Goal: Complete application form: Complete application form

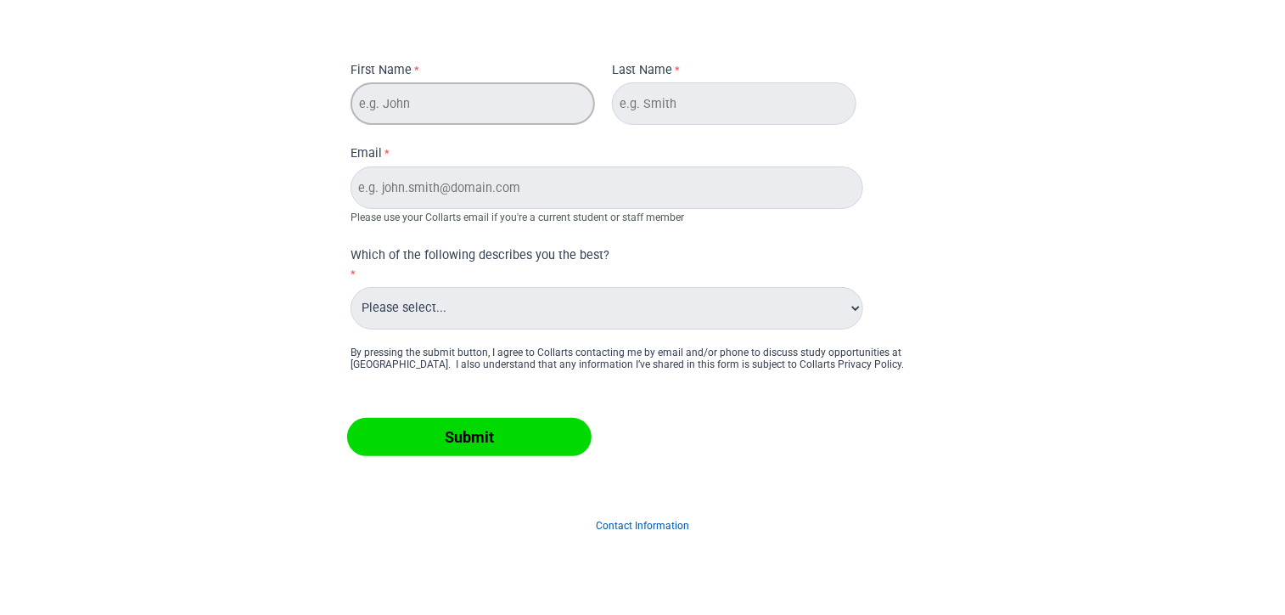
click at [505, 123] on input "First Name" at bounding box center [473, 103] width 244 height 42
click at [744, 124] on input "Last Name" at bounding box center [734, 103] width 244 height 42
click at [513, 130] on div "First Name Last Name Email Please use your Collarts email if you're a current s…" at bounding box center [643, 189] width 598 height 288
click at [514, 115] on input "First Name" at bounding box center [473, 103] width 244 height 42
click at [542, 108] on input "First Name" at bounding box center [473, 103] width 244 height 42
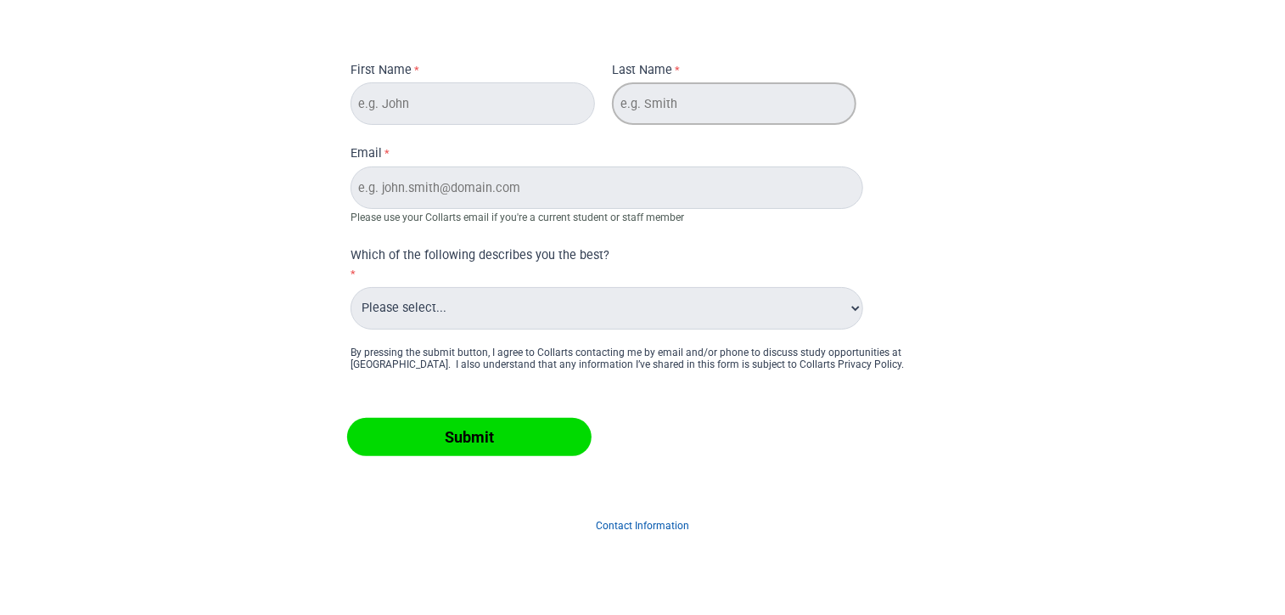
click at [677, 85] on input "Last Name" at bounding box center [734, 103] width 244 height 42
drag, startPoint x: 470, startPoint y: 98, endPoint x: 505, endPoint y: 98, distance: 34.8
click at [485, 98] on input "First Name" at bounding box center [473, 103] width 244 height 42
drag, startPoint x: 665, startPoint y: 98, endPoint x: 519, endPoint y: 104, distance: 146.2
click at [662, 98] on input "Last Name" at bounding box center [734, 103] width 244 height 42
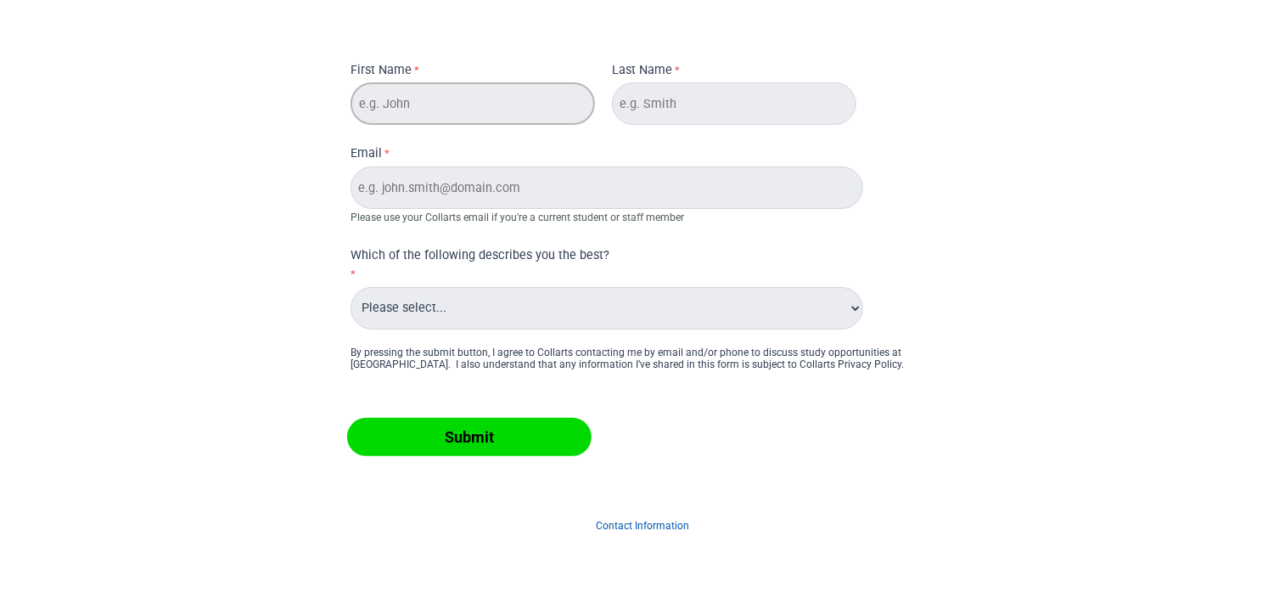
drag, startPoint x: 514, startPoint y: 104, endPoint x: 592, endPoint y: 94, distance: 77.9
click at [541, 98] on input "First Name" at bounding box center [473, 103] width 244 height 42
drag, startPoint x: 716, startPoint y: 93, endPoint x: 577, endPoint y: 103, distance: 138.7
click at [642, 100] on input "Last Name" at bounding box center [734, 103] width 244 height 42
drag, startPoint x: 577, startPoint y: 103, endPoint x: 800, endPoint y: 109, distance: 223.3
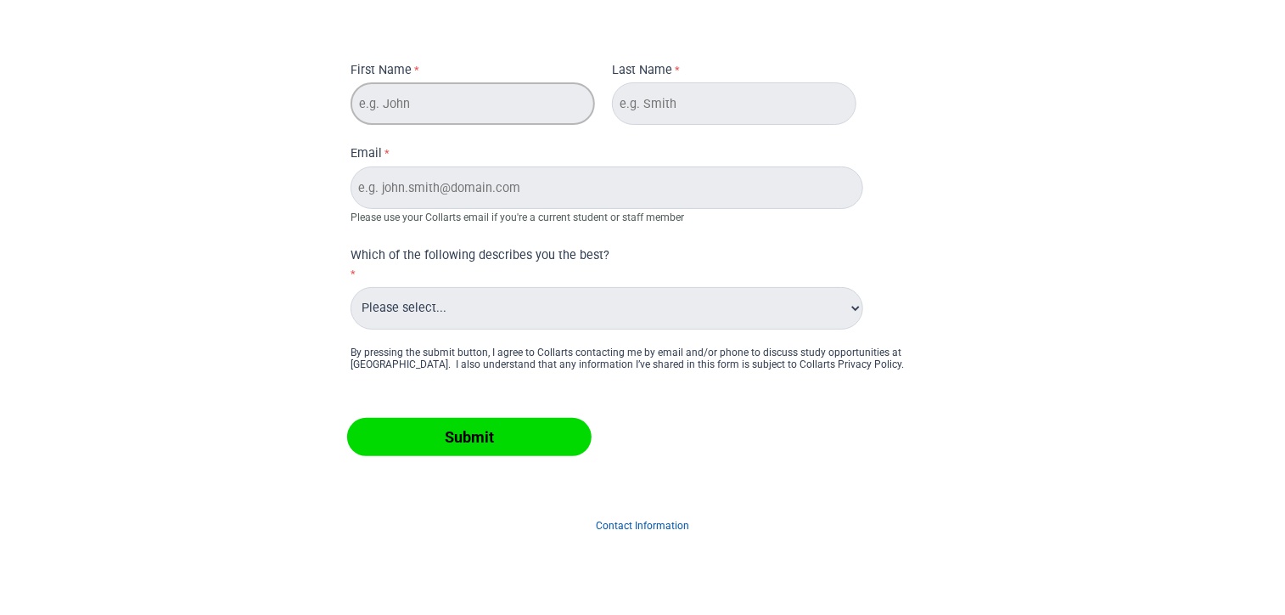
click at [781, 109] on div "First Name Last Name Email Please use your Collarts email if you're a current s…" at bounding box center [643, 189] width 598 height 288
drag, startPoint x: 800, startPoint y: 109, endPoint x: 693, endPoint y: 109, distance: 107.0
click at [699, 110] on input "Last Name" at bounding box center [734, 103] width 244 height 42
type input "mohammed"
type input "abdul rafi"
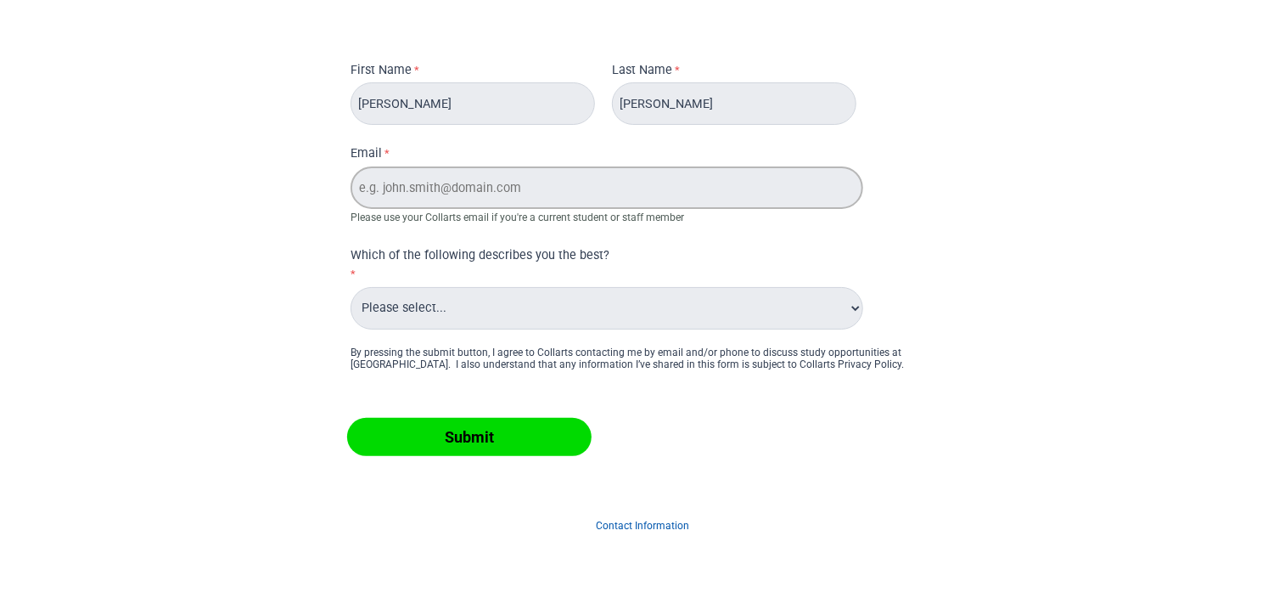
type input "[EMAIL_ADDRESS][DOMAIN_NAME]"
click at [547, 292] on select "Please select... Alumni Collarts Staff Current Collarts Student International P…" at bounding box center [607, 308] width 513 height 42
click at [486, 508] on p "Contact Information" at bounding box center [642, 525] width 679 height 44
click at [490, 420] on input "Submit" at bounding box center [469, 437] width 244 height 38
click at [503, 311] on select "Please select... Alumni Collarts Staff Current Collarts Student International P…" at bounding box center [607, 308] width 513 height 42
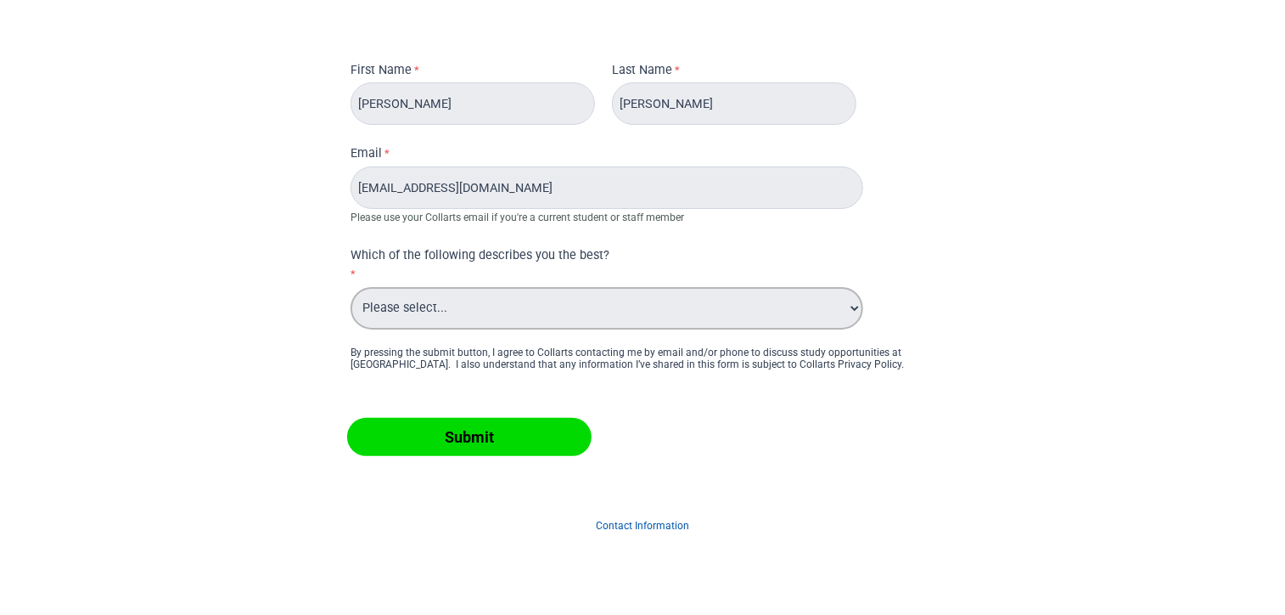
select select "tfa_562"
click at [351, 287] on select "Please select... Alumni Collarts Staff Current Collarts Student International P…" at bounding box center [607, 308] width 513 height 42
click at [428, 450] on input "Submit" at bounding box center [469, 437] width 244 height 38
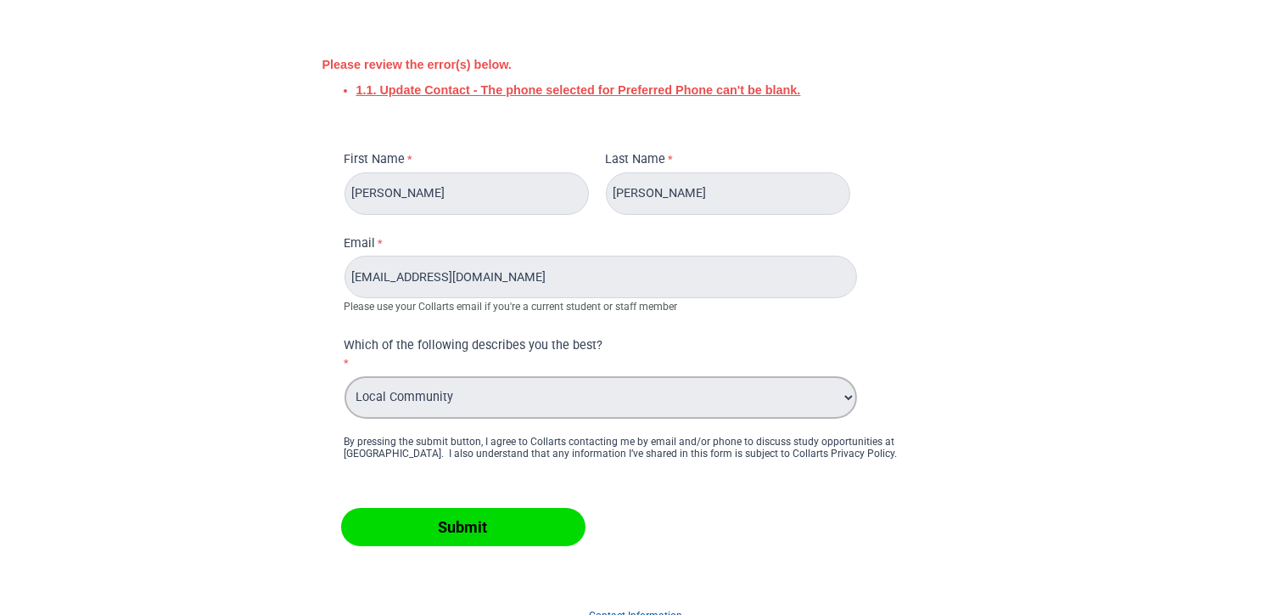
click at [519, 395] on select "Please select... Alumni Collarts Staff Current Collarts Student International P…" at bounding box center [601, 397] width 513 height 42
select select "tfa_561"
click at [345, 376] on select "Please select... Alumni Collarts Staff Current Collarts Student International P…" at bounding box center [601, 397] width 513 height 42
click at [506, 535] on input "Submit" at bounding box center [463, 527] width 244 height 38
type input "Abdul Rafi"
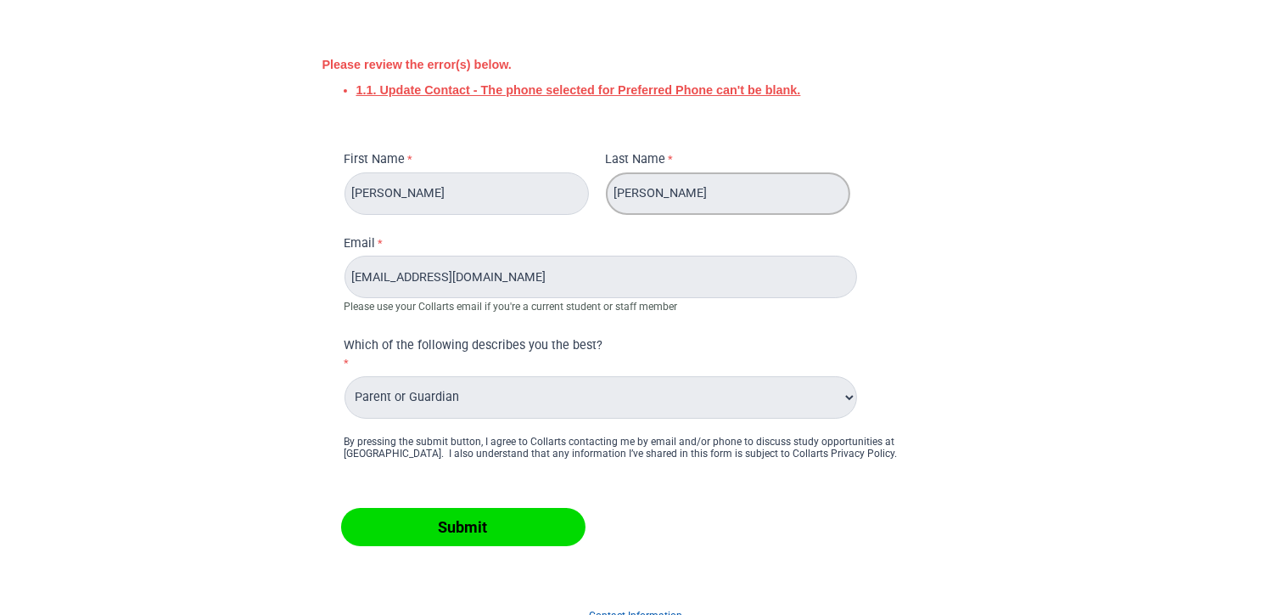
type input "Mohammed"
click at [470, 528] on input "Submit" at bounding box center [463, 527] width 244 height 38
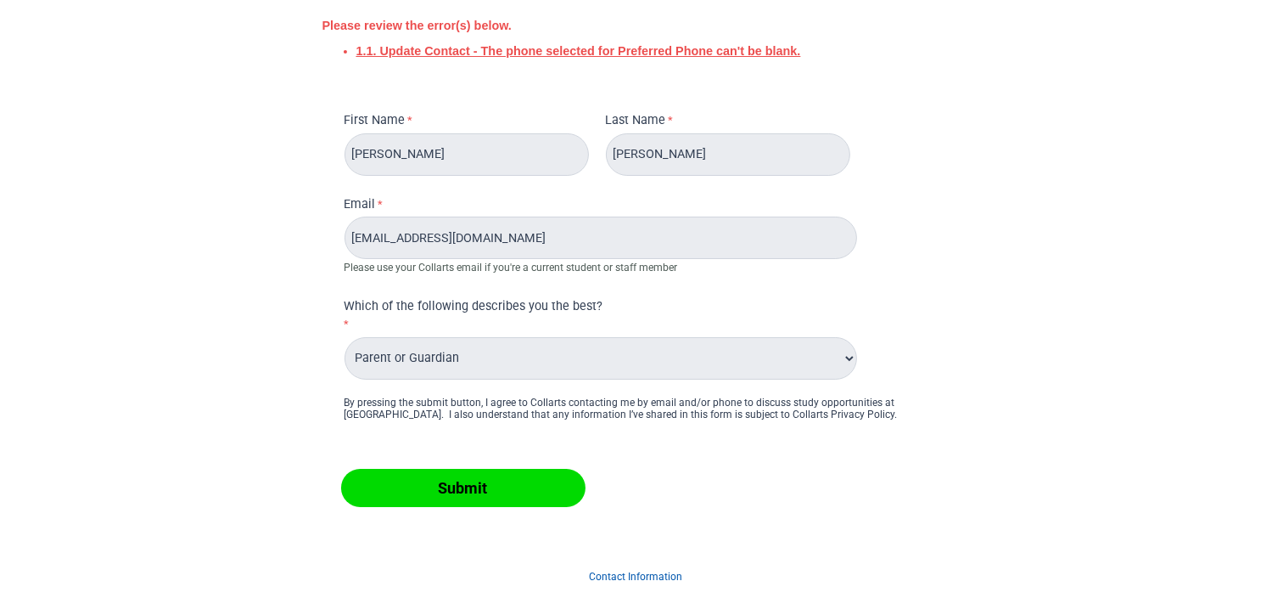
scroll to position [73, 0]
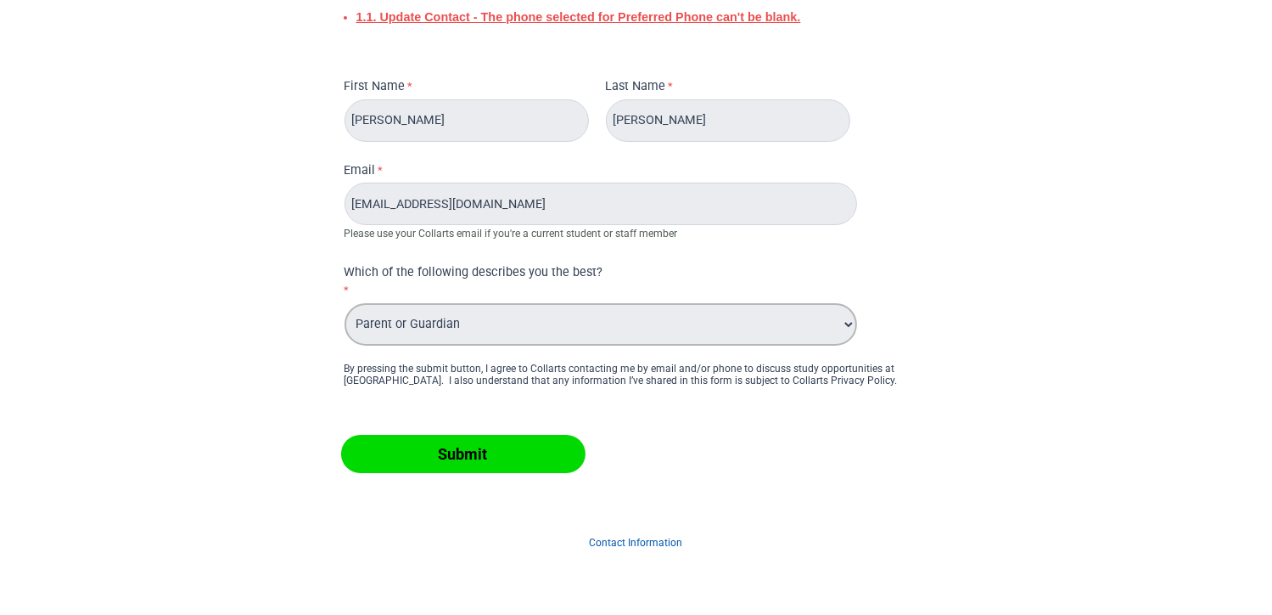
click at [581, 328] on select "Please select... Alumni Collarts Staff Current Collarts Student International P…" at bounding box center [601, 324] width 513 height 42
click at [293, 492] on div "Please review the error(s) below. 1.1. Update Contact - The phone selected for …" at bounding box center [636, 272] width 1259 height 667
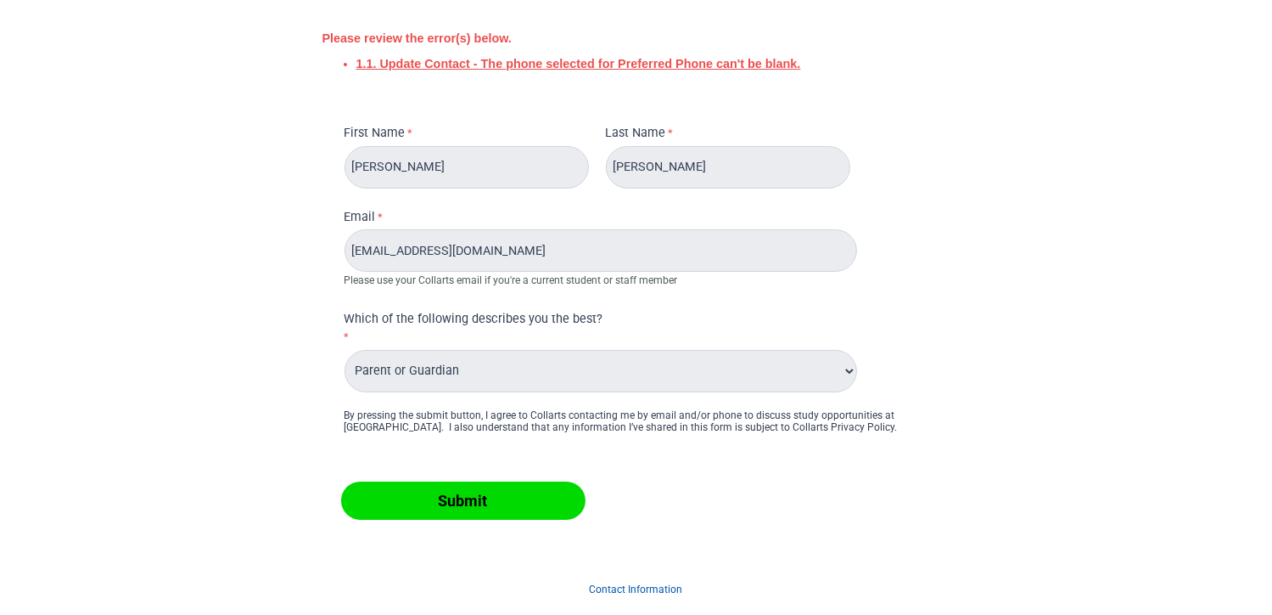
scroll to position [0, 0]
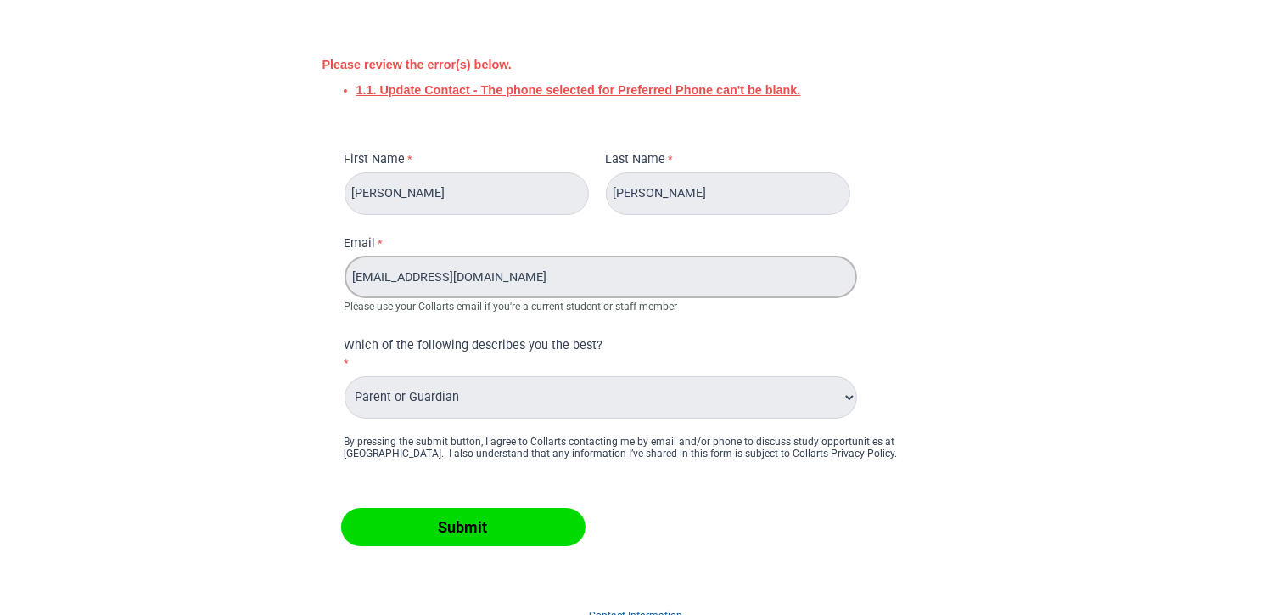
click at [649, 295] on input "[EMAIL_ADDRESS][DOMAIN_NAME]" at bounding box center [601, 276] width 513 height 42
click at [556, 514] on input "Submit" at bounding box center [463, 527] width 244 height 38
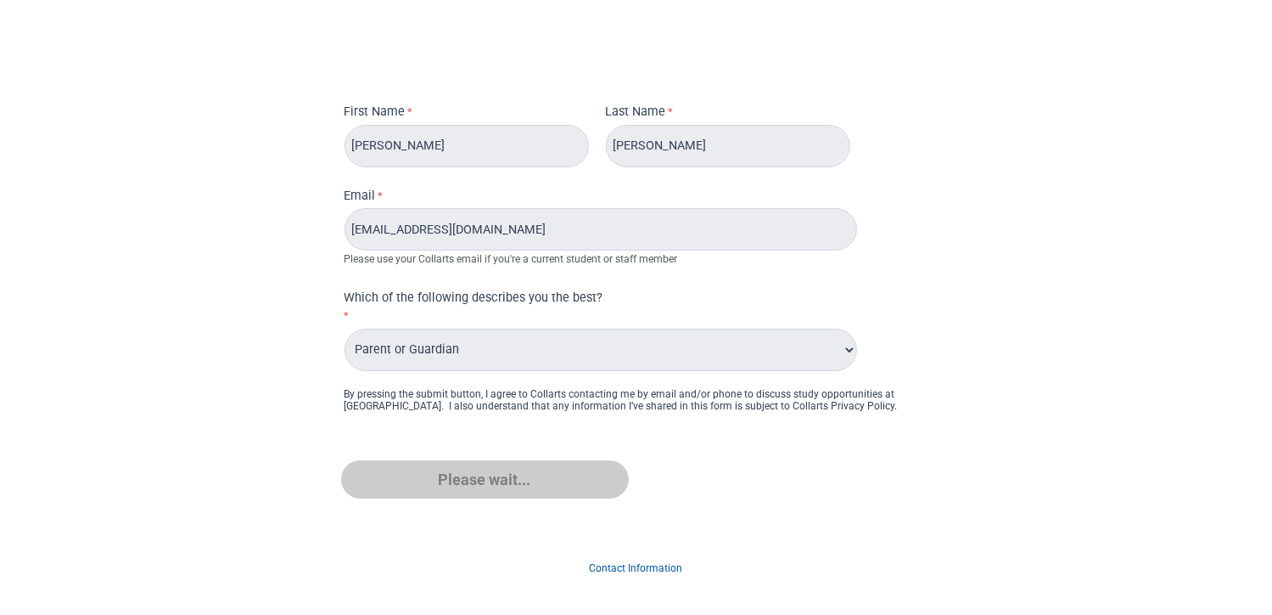
scroll to position [73, 0]
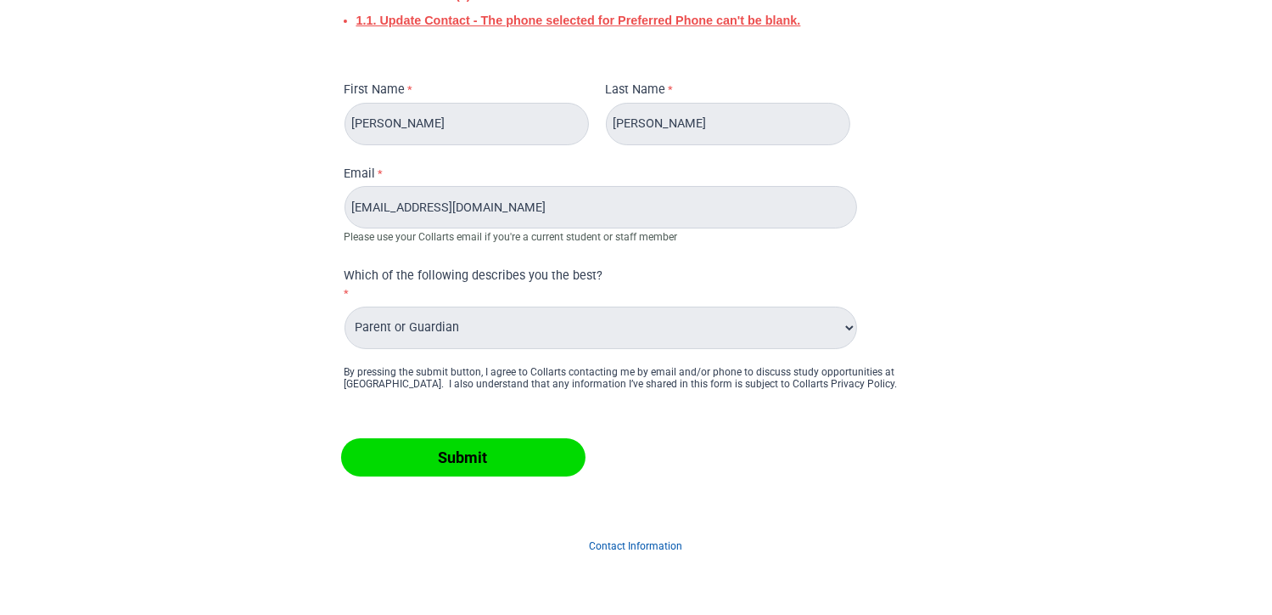
scroll to position [73, 0]
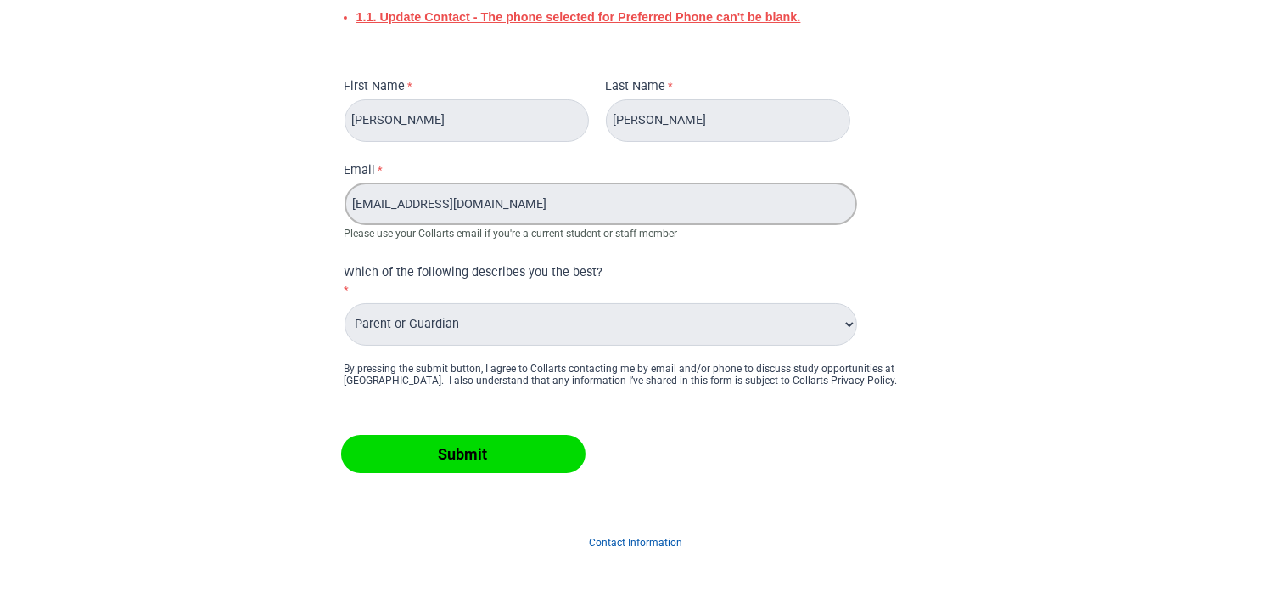
click at [531, 216] on input "[EMAIL_ADDRESS][DOMAIN_NAME]" at bounding box center [601, 203] width 513 height 42
type input "[EMAIL_ADDRESS][DOMAIN_NAME] 0403195941"
click at [341, 435] on input "Submit" at bounding box center [463, 454] width 244 height 38
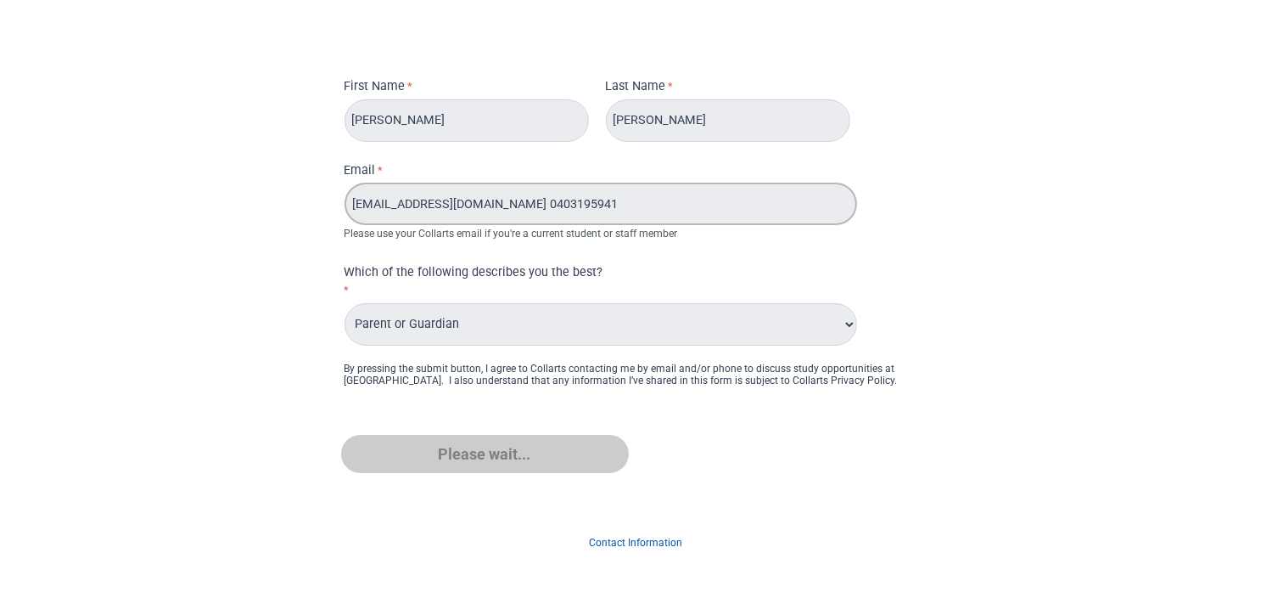
scroll to position [0, 0]
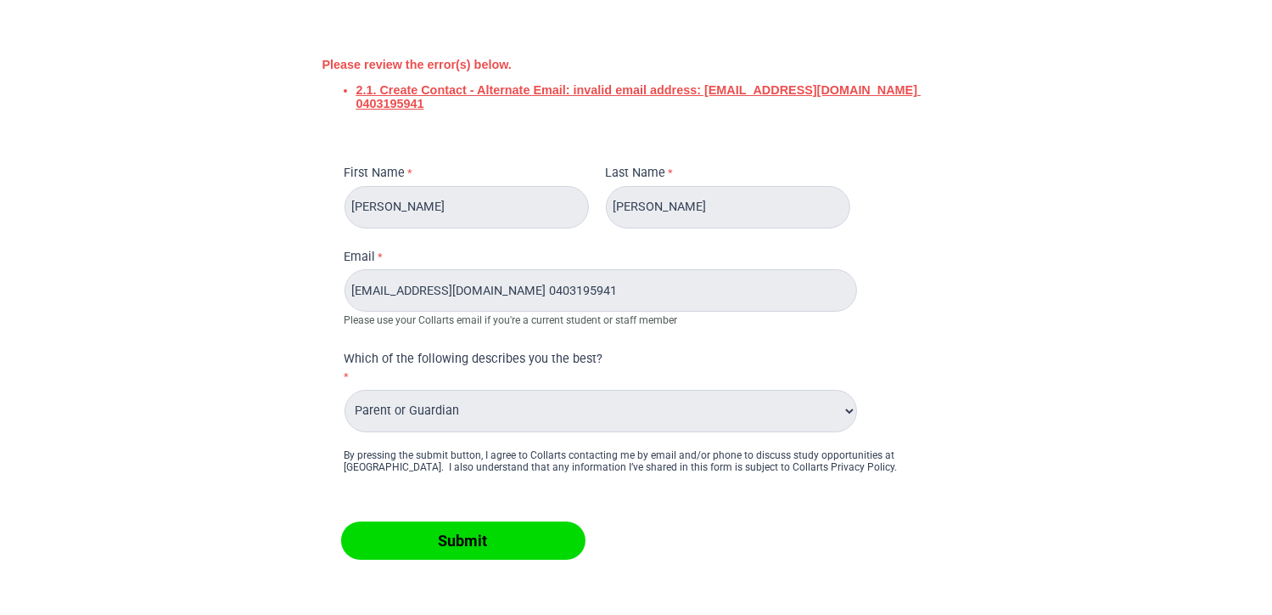
click at [908, 84] on link "2.1. Create Contact - Alternate Email: invalid email address: abdulrafi.m@outlo…" at bounding box center [639, 96] width 565 height 27
click at [712, 290] on input "[EMAIL_ADDRESS][DOMAIN_NAME] 0403195941" at bounding box center [601, 290] width 513 height 42
type input "[EMAIL_ADDRESS][DOMAIN_NAME]"
click at [341, 521] on input "Submit" at bounding box center [463, 540] width 244 height 38
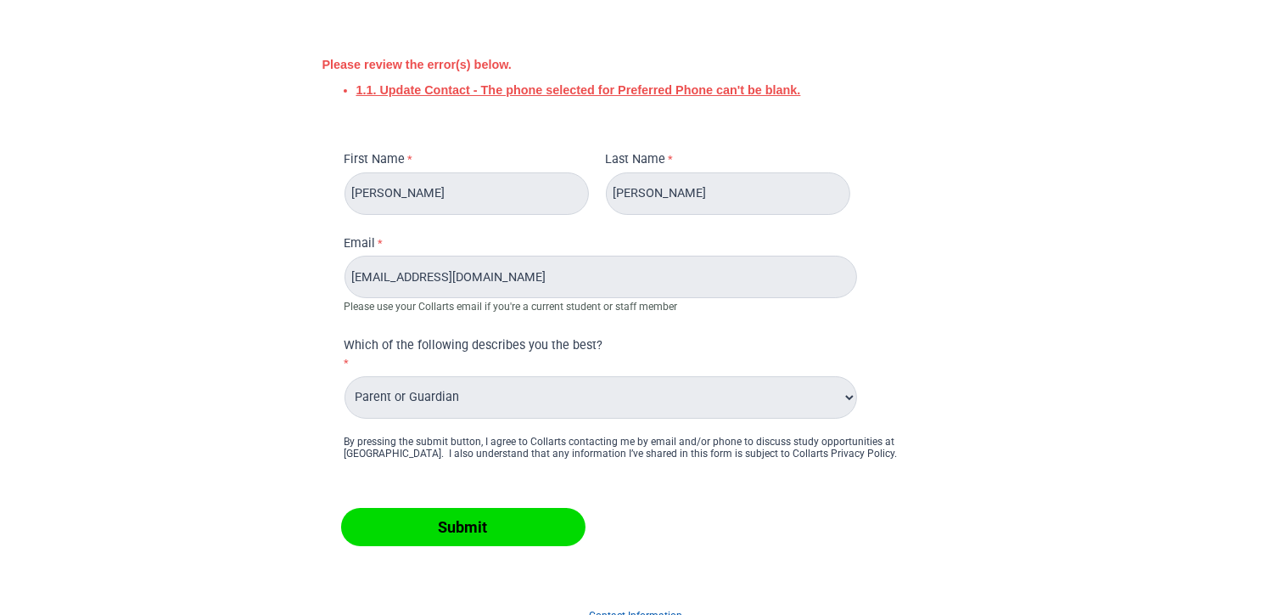
click at [491, 91] on link "1.1. Update Contact - The phone selected for Preferred Phone can't be blank." at bounding box center [579, 90] width 445 height 14
click at [420, 90] on link "1.1. Update Contact - The phone selected for Preferred Phone can't be blank." at bounding box center [579, 90] width 445 height 14
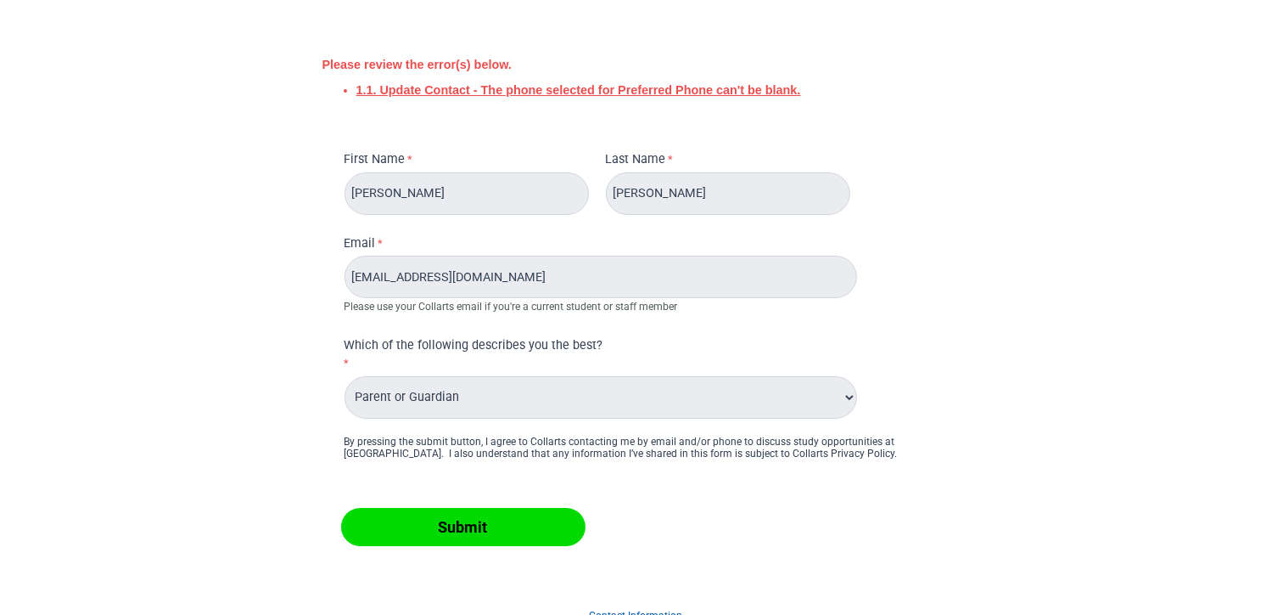
click at [420, 90] on link "1.1. Update Contact - The phone selected for Preferred Phone can't be blank." at bounding box center [579, 90] width 445 height 14
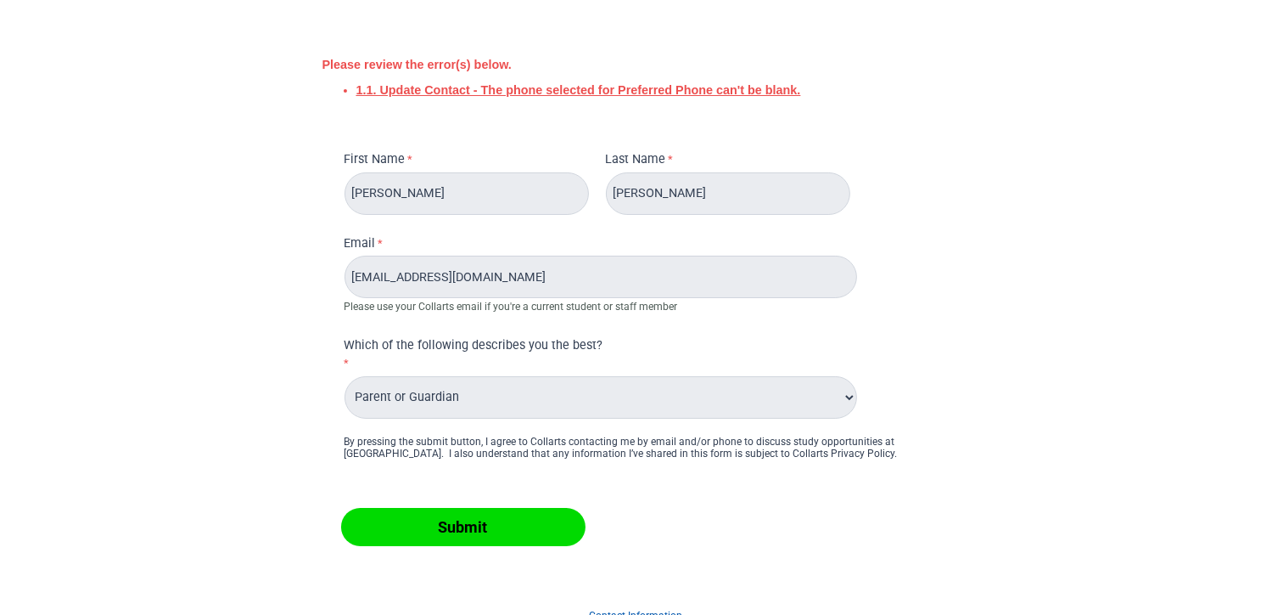
click at [420, 90] on link "1.1. Update Contact - The phone selected for Preferred Phone can't be blank." at bounding box center [579, 90] width 445 height 14
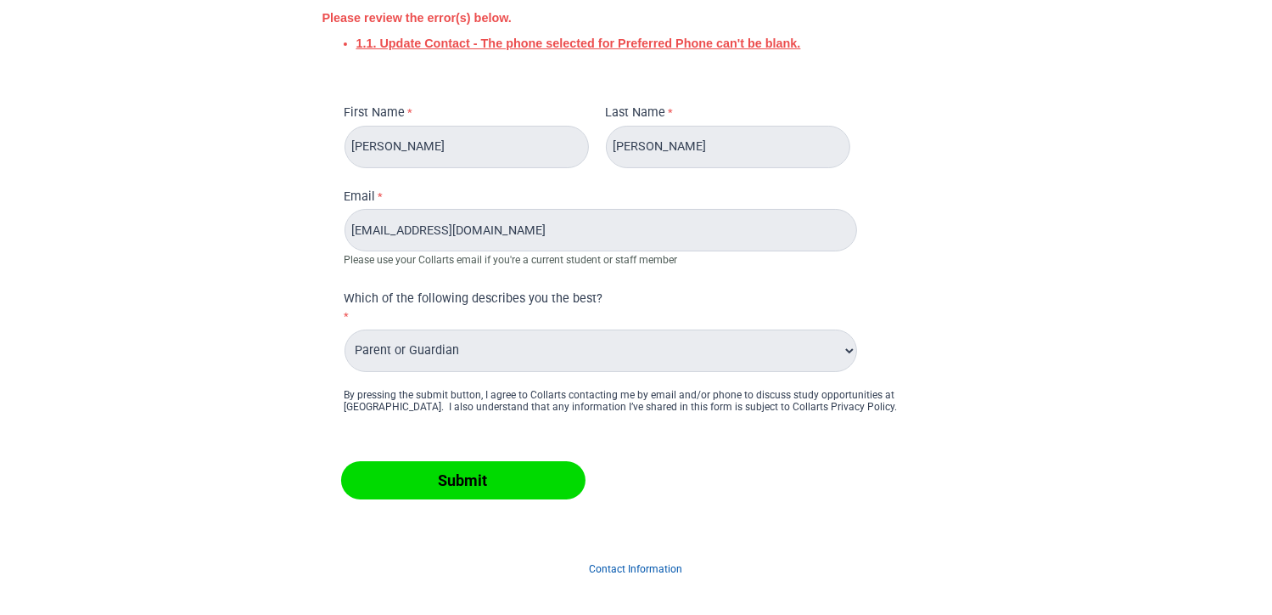
scroll to position [73, 0]
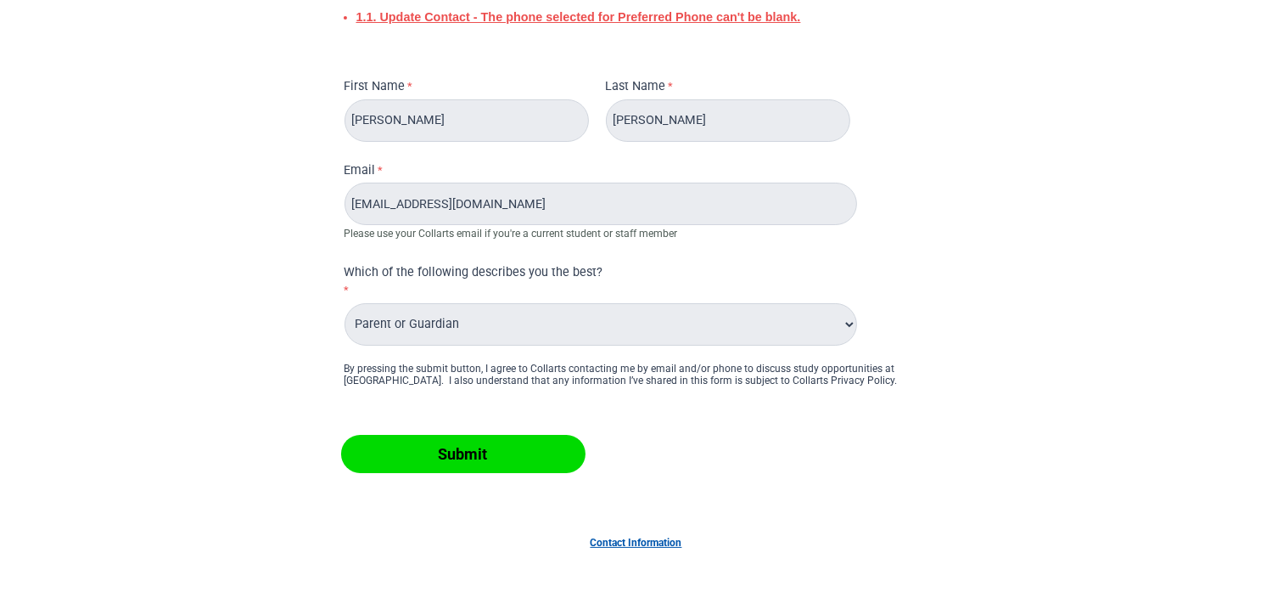
click at [636, 539] on link "Contact Information" at bounding box center [637, 542] width 92 height 12
